Goal: Obtain resource: Obtain resource

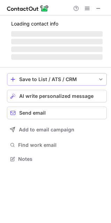
scroll to position [174, 111]
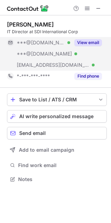
click at [84, 41] on button "View email" at bounding box center [88, 42] width 28 height 7
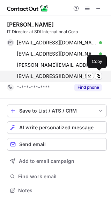
scroll to position [186, 111]
click at [100, 75] on span at bounding box center [99, 76] width 6 height 6
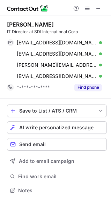
click at [103, 11] on div at bounding box center [55, 7] width 111 height 15
click at [100, 9] on span at bounding box center [99, 9] width 6 height 6
